Goal: Transaction & Acquisition: Download file/media

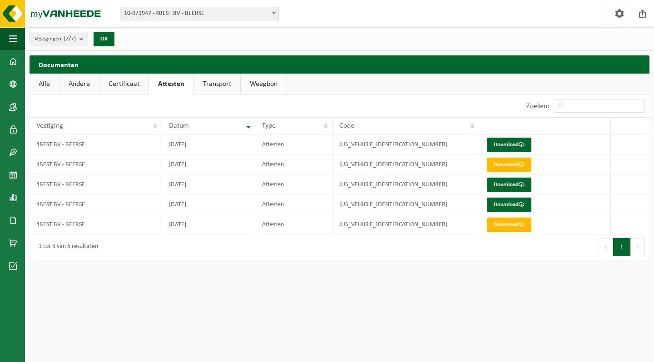
click at [213, 86] on link "Transport" at bounding box center [217, 84] width 46 height 21
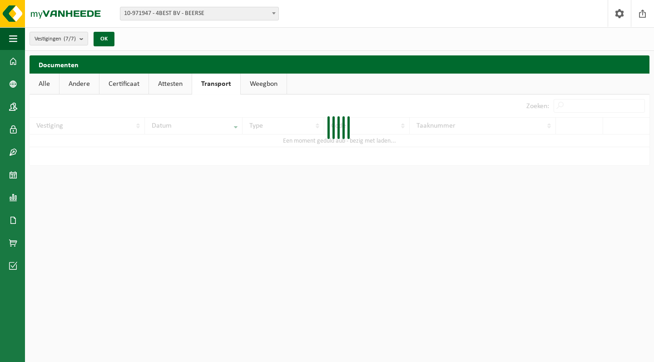
click at [185, 80] on link "Attesten" at bounding box center [170, 84] width 43 height 21
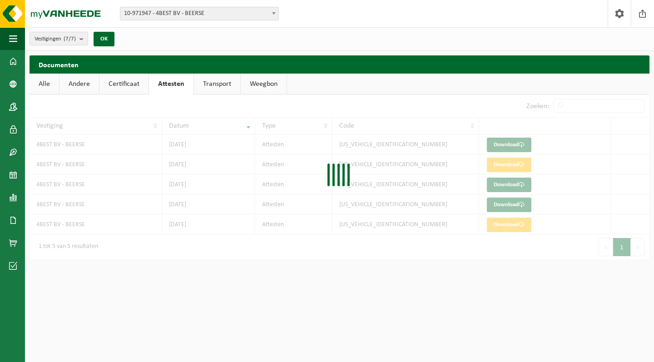
click at [260, 80] on link "Weegbon" at bounding box center [264, 84] width 46 height 21
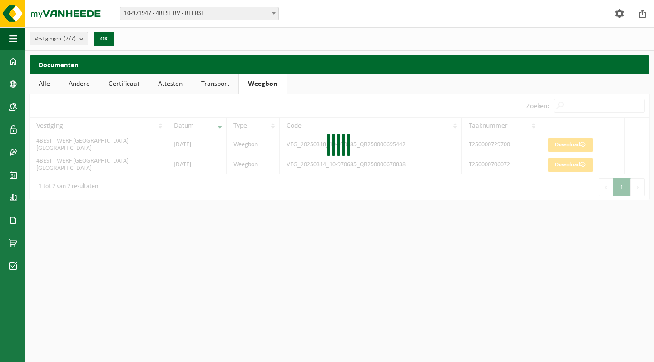
click at [246, 113] on div at bounding box center [340, 146] width 620 height 105
click at [82, 87] on link "Andere" at bounding box center [79, 84] width 40 height 21
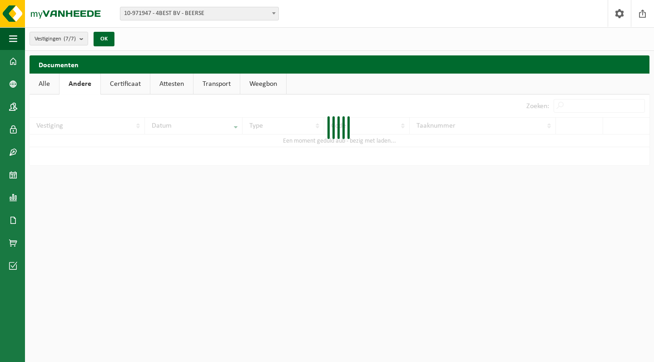
click at [127, 79] on link "Certificaat" at bounding box center [125, 84] width 49 height 21
click at [176, 95] on div at bounding box center [340, 129] width 620 height 71
click at [174, 92] on link "Attesten" at bounding box center [170, 84] width 43 height 21
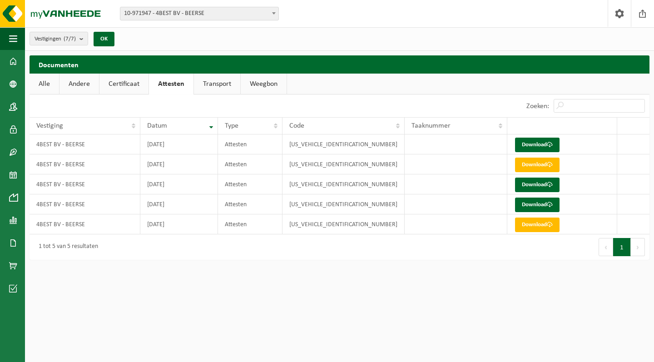
click at [227, 74] on link "Transport" at bounding box center [217, 84] width 46 height 21
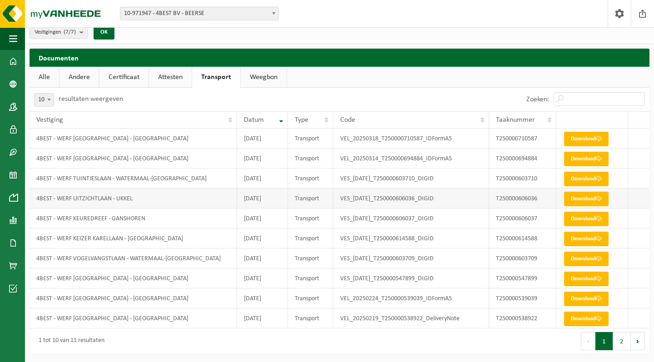
scroll to position [6, 0]
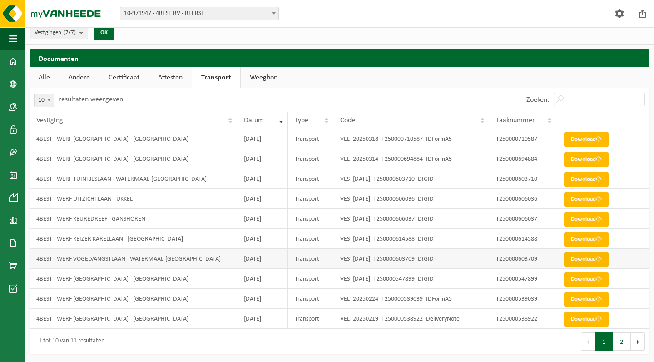
click at [582, 257] on link "Download" at bounding box center [586, 259] width 45 height 15
click at [179, 74] on link "Attesten" at bounding box center [170, 77] width 43 height 21
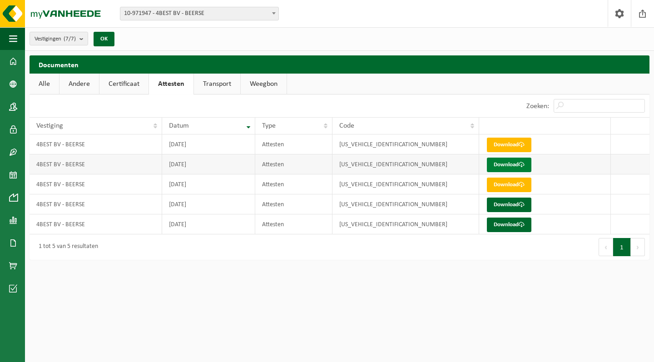
click at [508, 163] on link "Download" at bounding box center [509, 165] width 45 height 15
click at [232, 84] on link "Transport" at bounding box center [217, 84] width 46 height 21
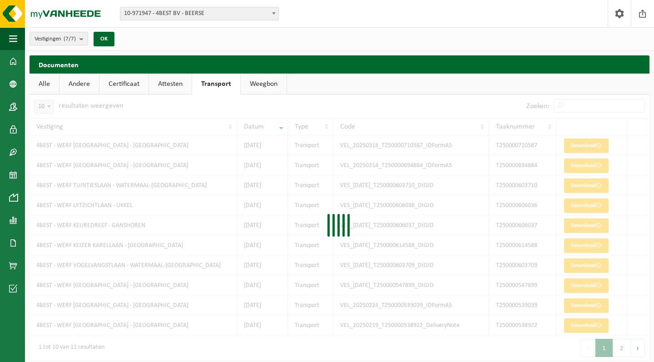
click at [143, 77] on link "Certificaat" at bounding box center [123, 84] width 49 height 21
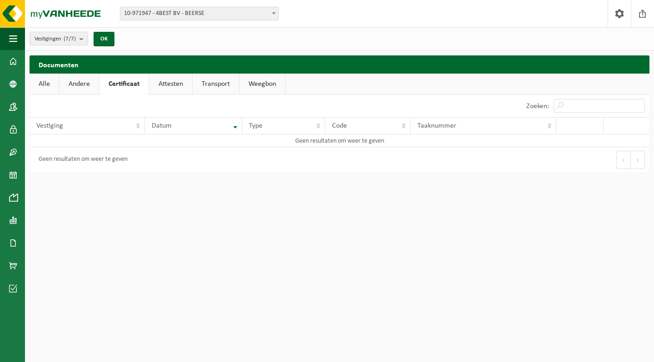
click at [184, 82] on link "Attesten" at bounding box center [170, 84] width 43 height 21
